Goal: Information Seeking & Learning: Learn about a topic

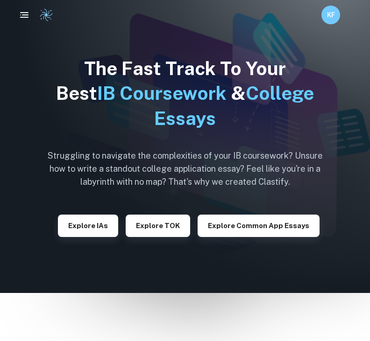
click at [100, 227] on button "Explore IAs" at bounding box center [88, 226] width 60 height 22
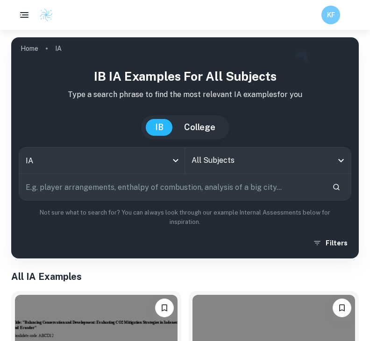
click at [166, 168] on body "We value your privacy We use cookies to enhance your browsing experience, serve…" at bounding box center [185, 200] width 370 height 341
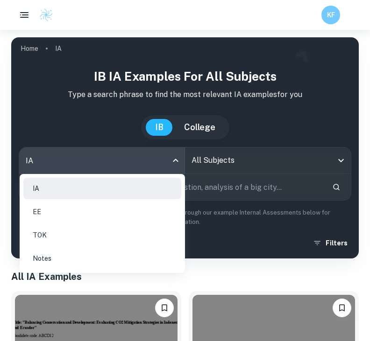
click at [72, 212] on li "EE" at bounding box center [102, 211] width 158 height 21
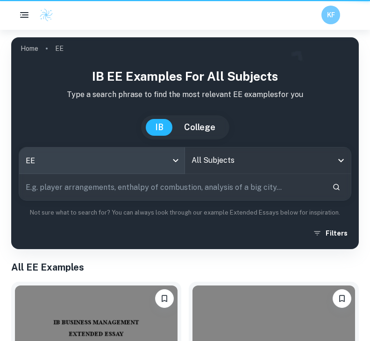
type input "ee"
click at [297, 159] on input "All Subjects" at bounding box center [260, 161] width 143 height 18
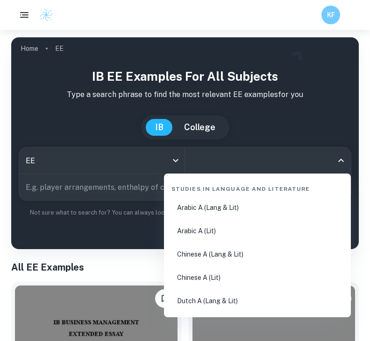
click at [259, 193] on div "Studies in Language and Literature" at bounding box center [257, 187] width 179 height 20
click at [112, 182] on input "text" at bounding box center [171, 187] width 305 height 26
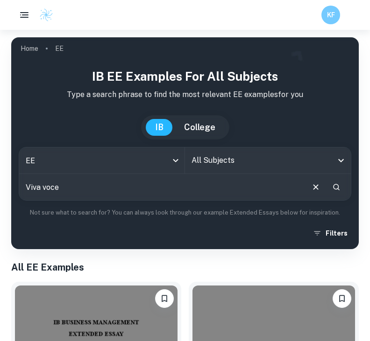
type input "Viva voce"
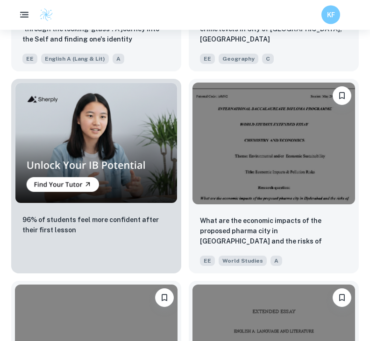
scroll to position [809, 0]
click at [316, 181] on img at bounding box center [273, 144] width 162 height 122
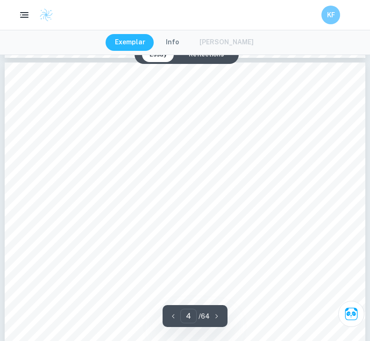
scroll to position [1587, 0]
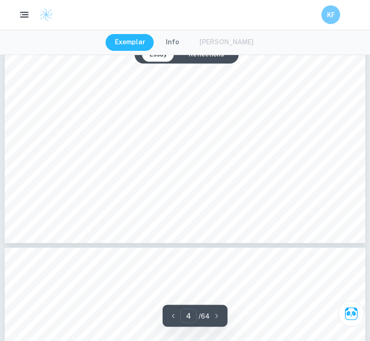
type input "5"
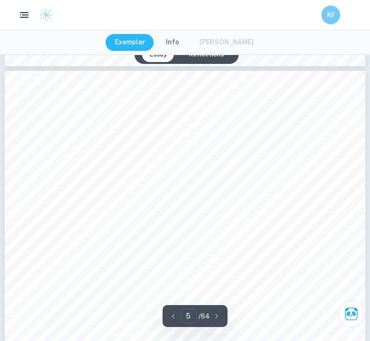
scroll to position [1974, 0]
